Goal: Contribute content

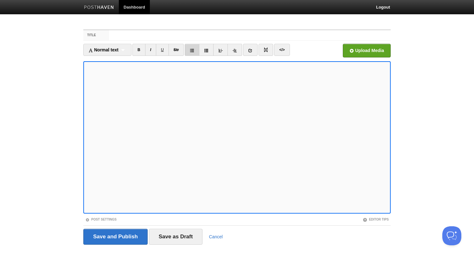
click at [196, 48] on link at bounding box center [192, 50] width 15 height 12
click at [192, 52] on icon at bounding box center [192, 50] width 4 height 4
click at [208, 52] on icon at bounding box center [206, 50] width 4 height 4
click at [194, 51] on icon at bounding box center [192, 50] width 4 height 4
click at [195, 53] on link at bounding box center [192, 50] width 15 height 12
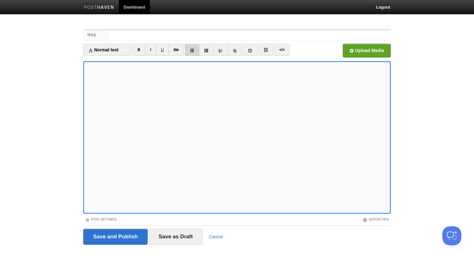
click at [192, 52] on icon at bounding box center [192, 50] width 4 height 4
click at [194, 52] on icon at bounding box center [192, 50] width 4 height 4
click at [196, 50] on link at bounding box center [192, 50] width 15 height 12
click at [183, 35] on input "Title" at bounding box center [250, 35] width 282 height 10
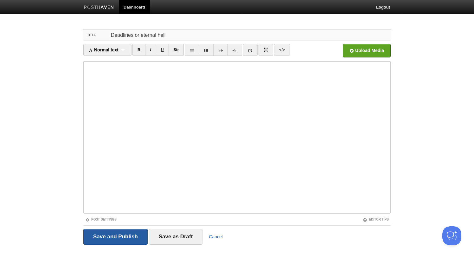
type input "Deadlines or eternal hell"
click at [125, 239] on input "Save and Publish" at bounding box center [115, 236] width 64 height 16
